Goal: Communication & Community: Ask a question

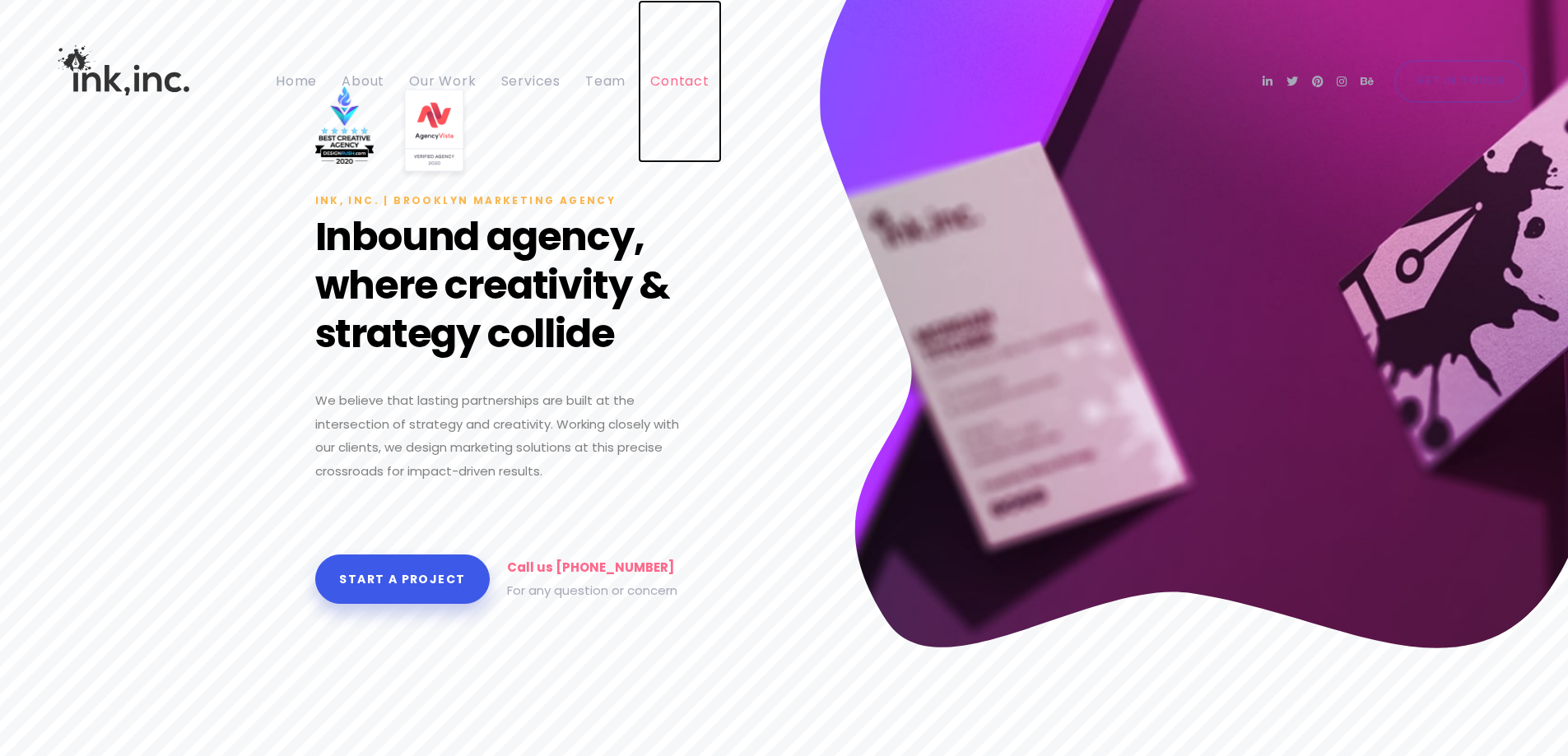
click at [691, 82] on span "Contact" at bounding box center [679, 81] width 59 height 19
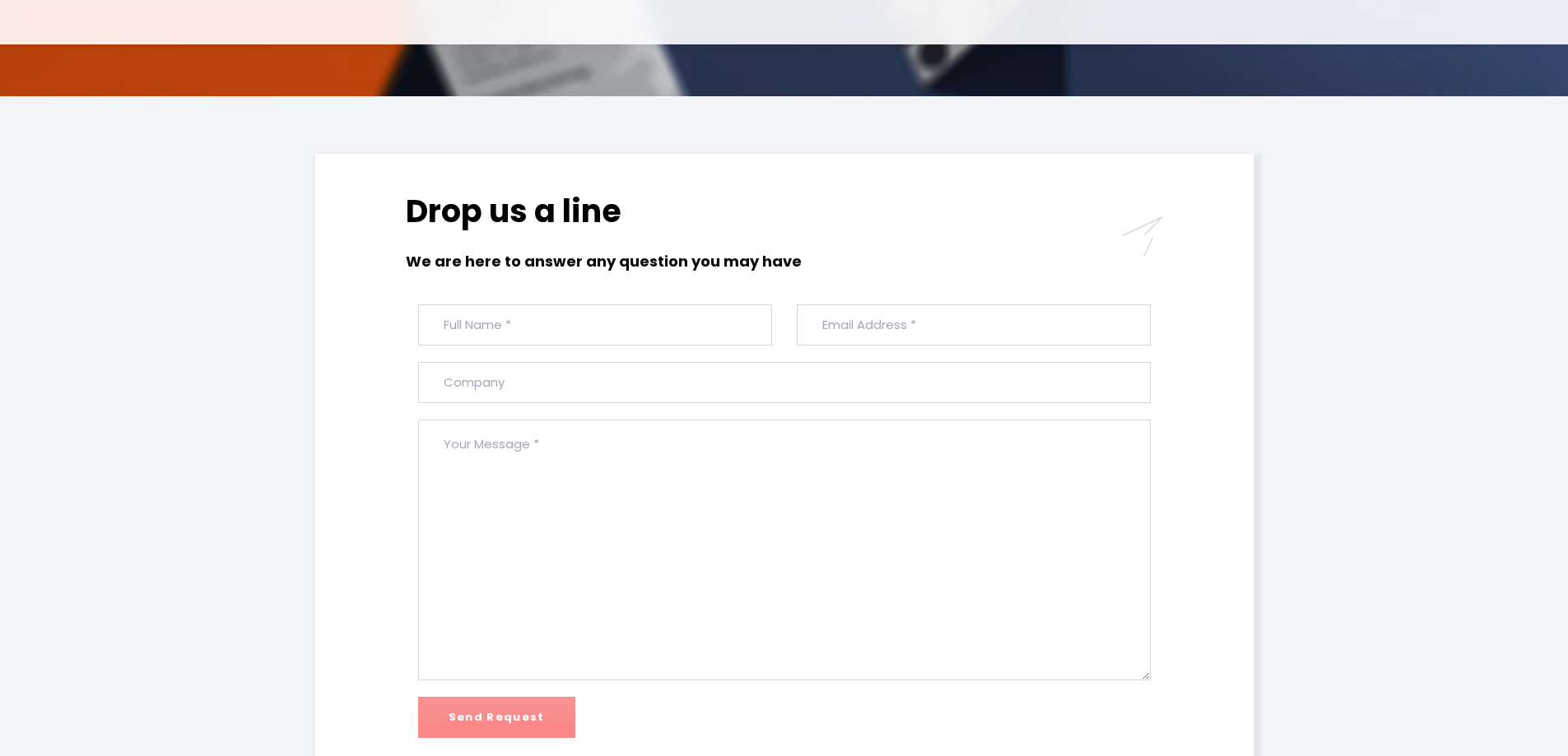
scroll to position [411, 0]
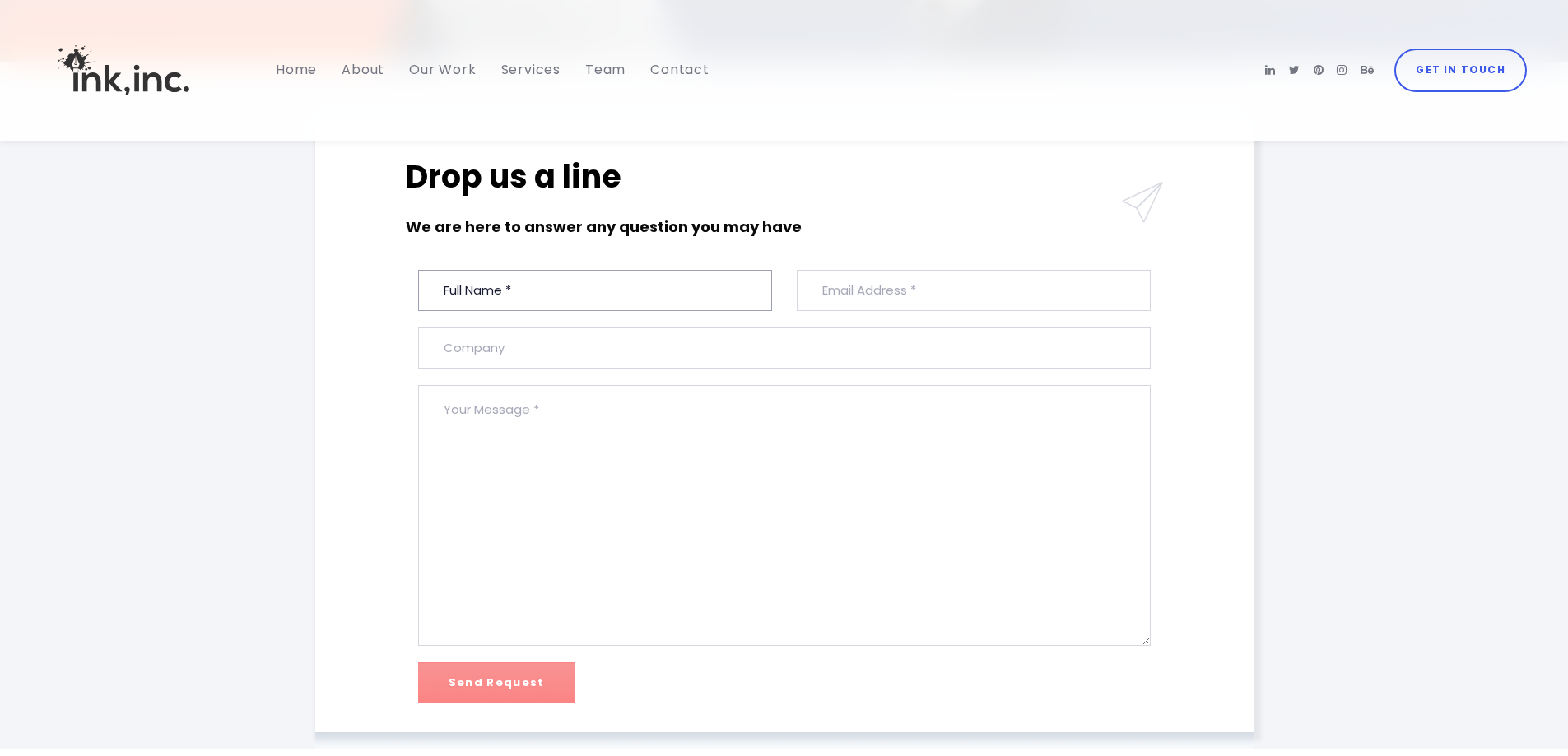
click at [694, 290] on input "text" at bounding box center [595, 290] width 354 height 41
type input "[PERSON_NAME]"
click at [972, 300] on input "email" at bounding box center [973, 290] width 354 height 41
paste input "[EMAIL_ADDRESS][DOMAIN_NAME]"
type input "[EMAIL_ADDRESS][DOMAIN_NAME]"
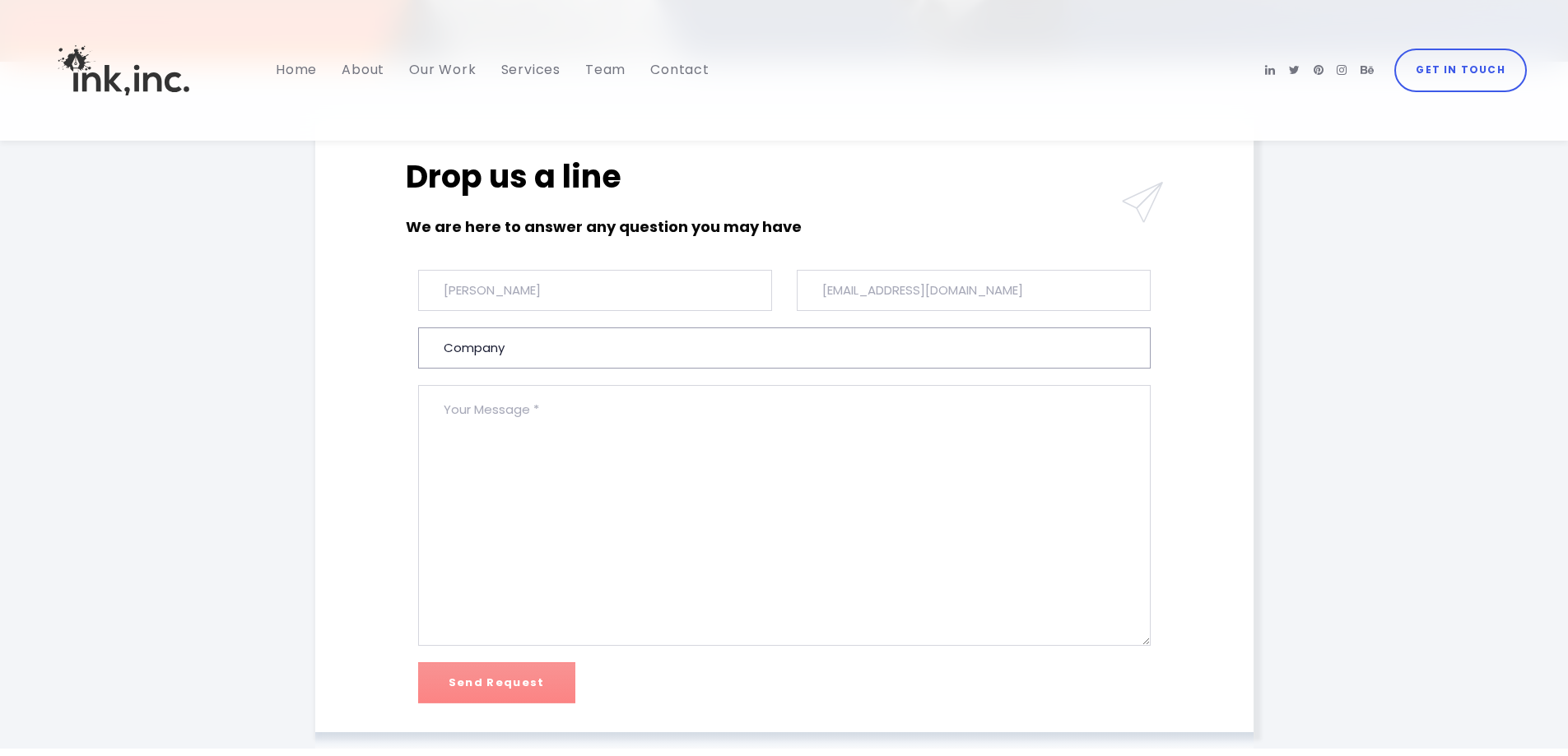
click at [964, 348] on input "text" at bounding box center [784, 348] width 733 height 41
paste input "Collaboration"
type input "Collaboration"
click at [912, 495] on textarea at bounding box center [784, 515] width 733 height 260
drag, startPoint x: 545, startPoint y: 493, endPoint x: 548, endPoint y: 515, distance: 22.2
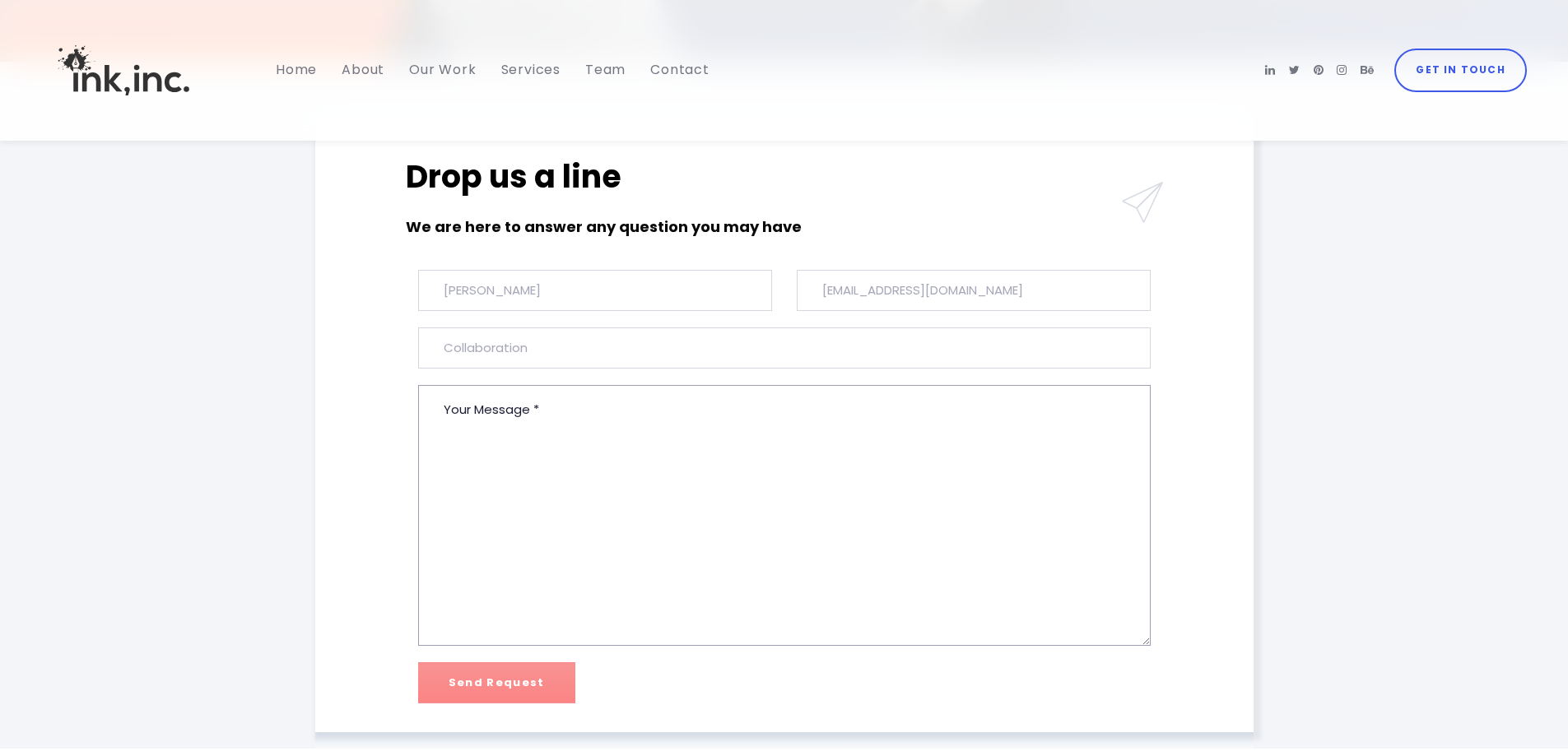
click at [548, 506] on textarea at bounding box center [784, 515] width 733 height 260
paste textarea "Hi! 👋 My name is [PERSON_NAME], and I’m a branding designer. I came across your…"
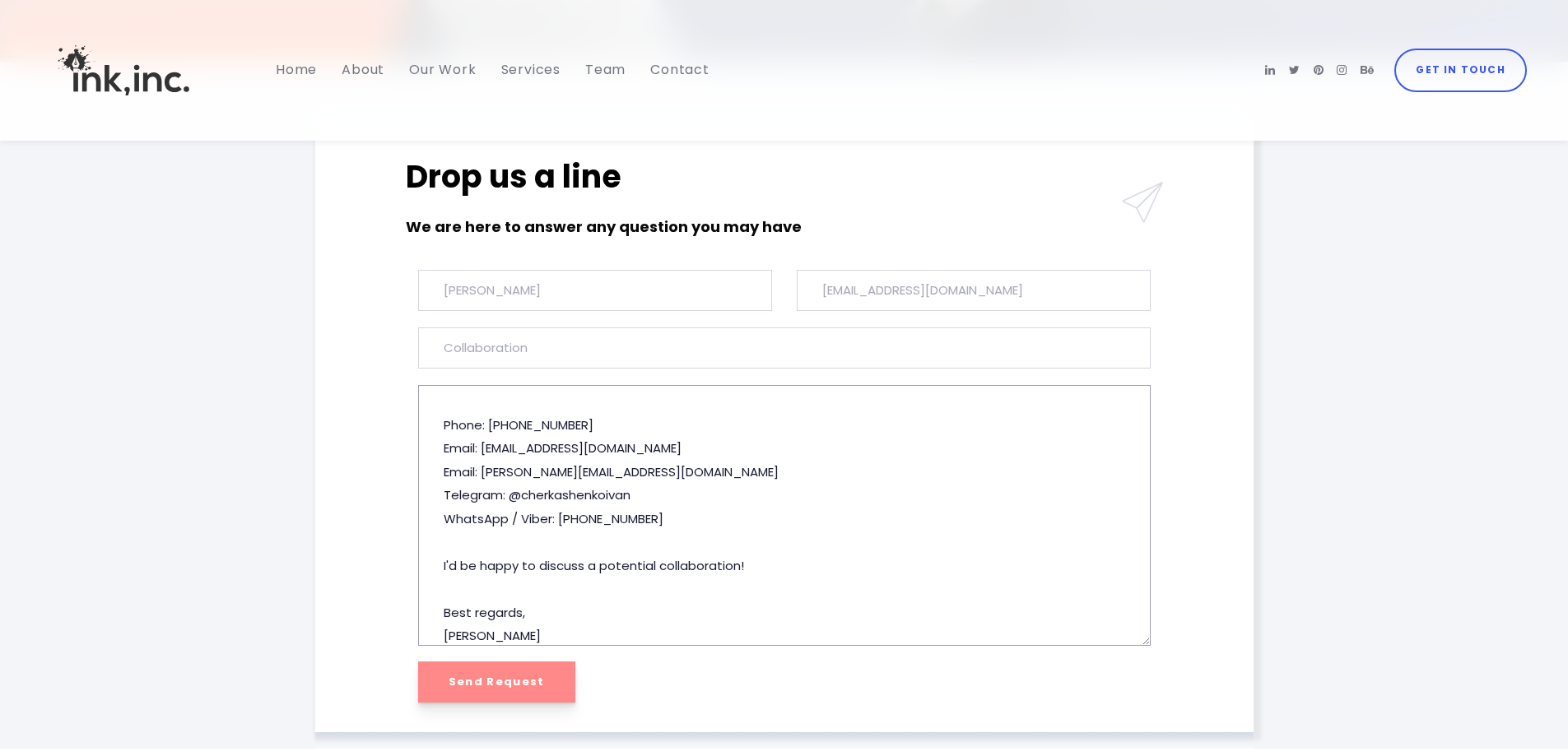
type textarea "Hi! 👋 My name is [PERSON_NAME], and I’m a branding designer. I came across your…"
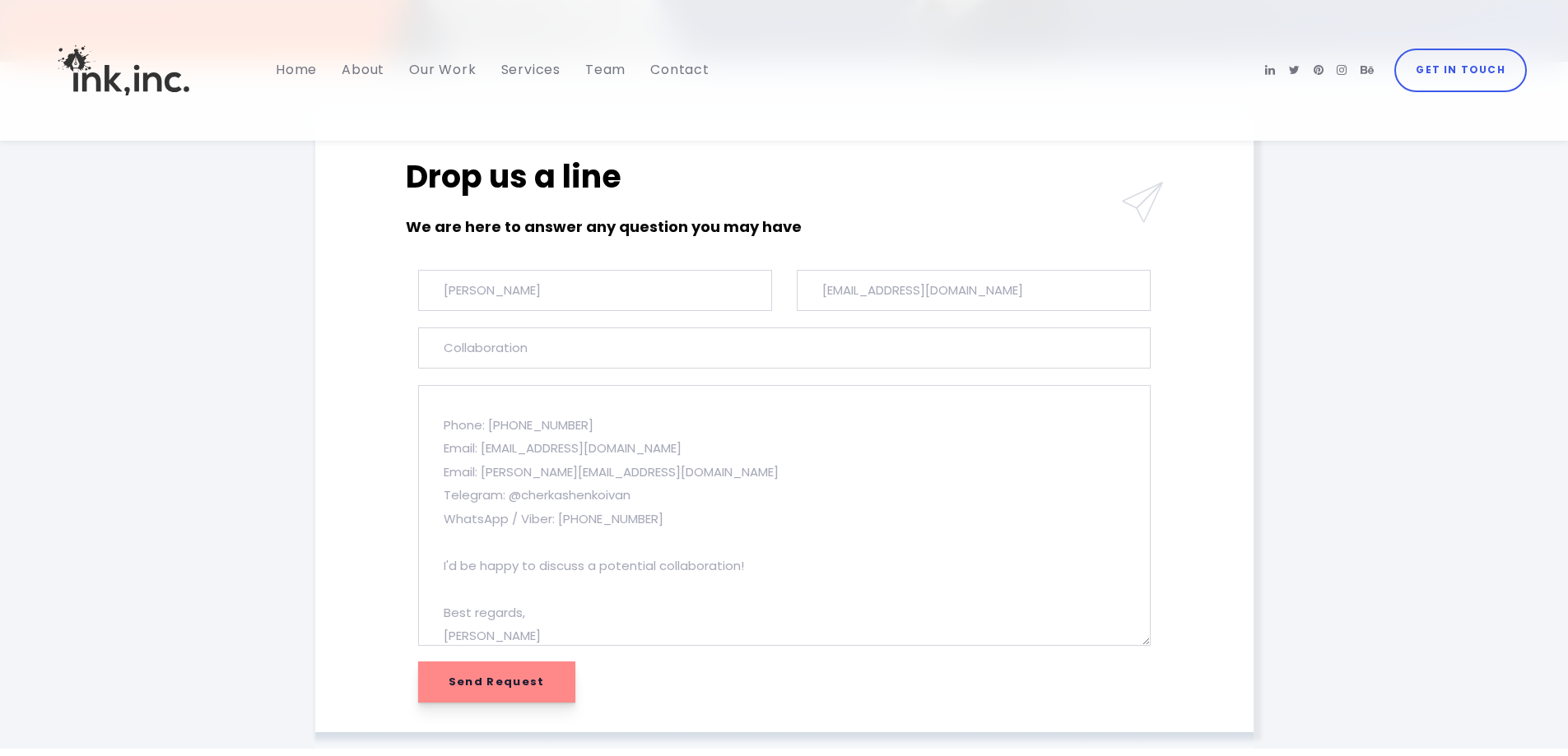
click at [524, 678] on input "Send Request" at bounding box center [496, 682] width 157 height 41
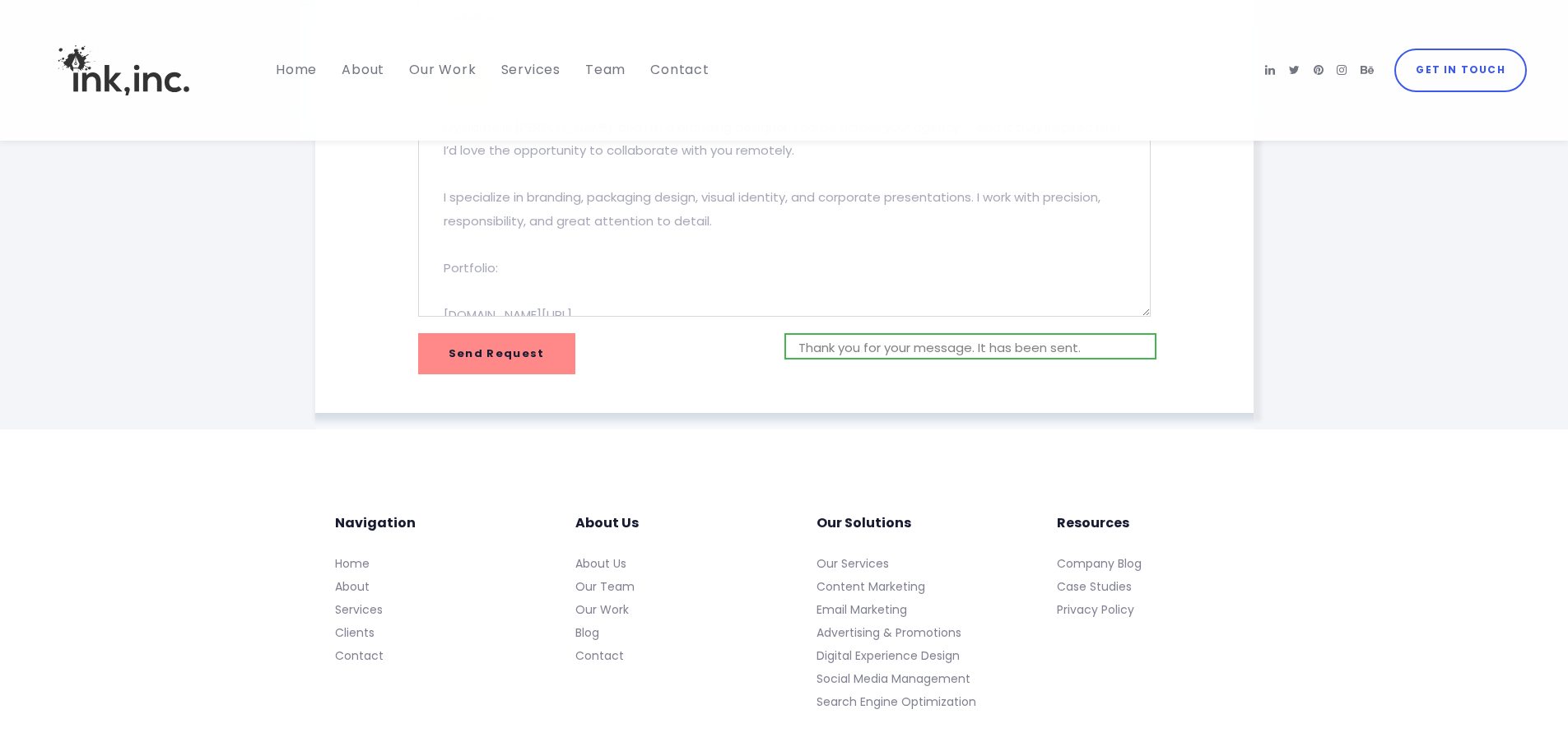
scroll to position [765, 0]
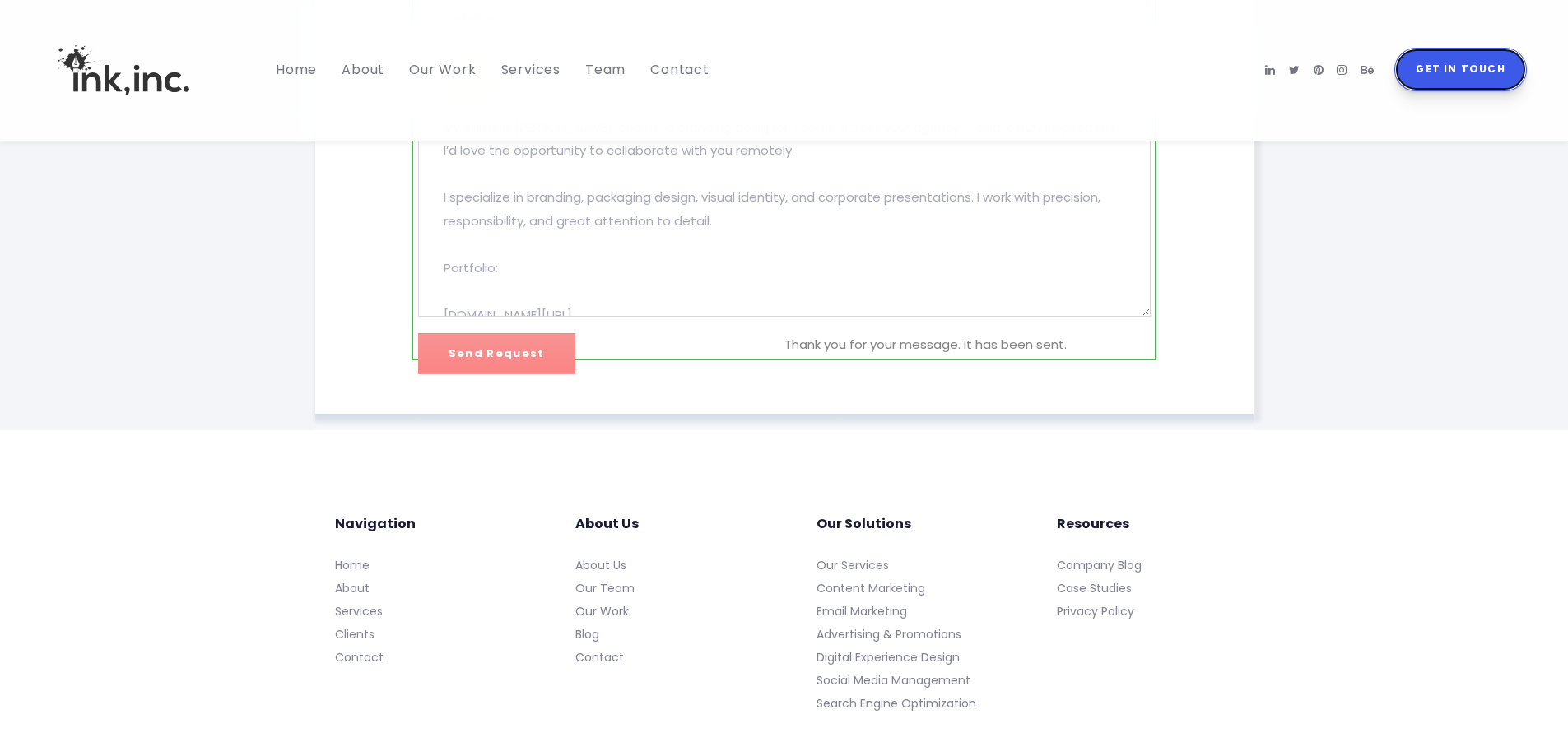
click at [1457, 75] on span "Get in Touch" at bounding box center [1460, 69] width 89 height 19
click at [1375, 296] on section "Drop us a line We are here to answer any question you may have #ld_icon_box_68a…" at bounding box center [784, 69] width 1568 height 723
